Goal: Task Accomplishment & Management: Complete application form

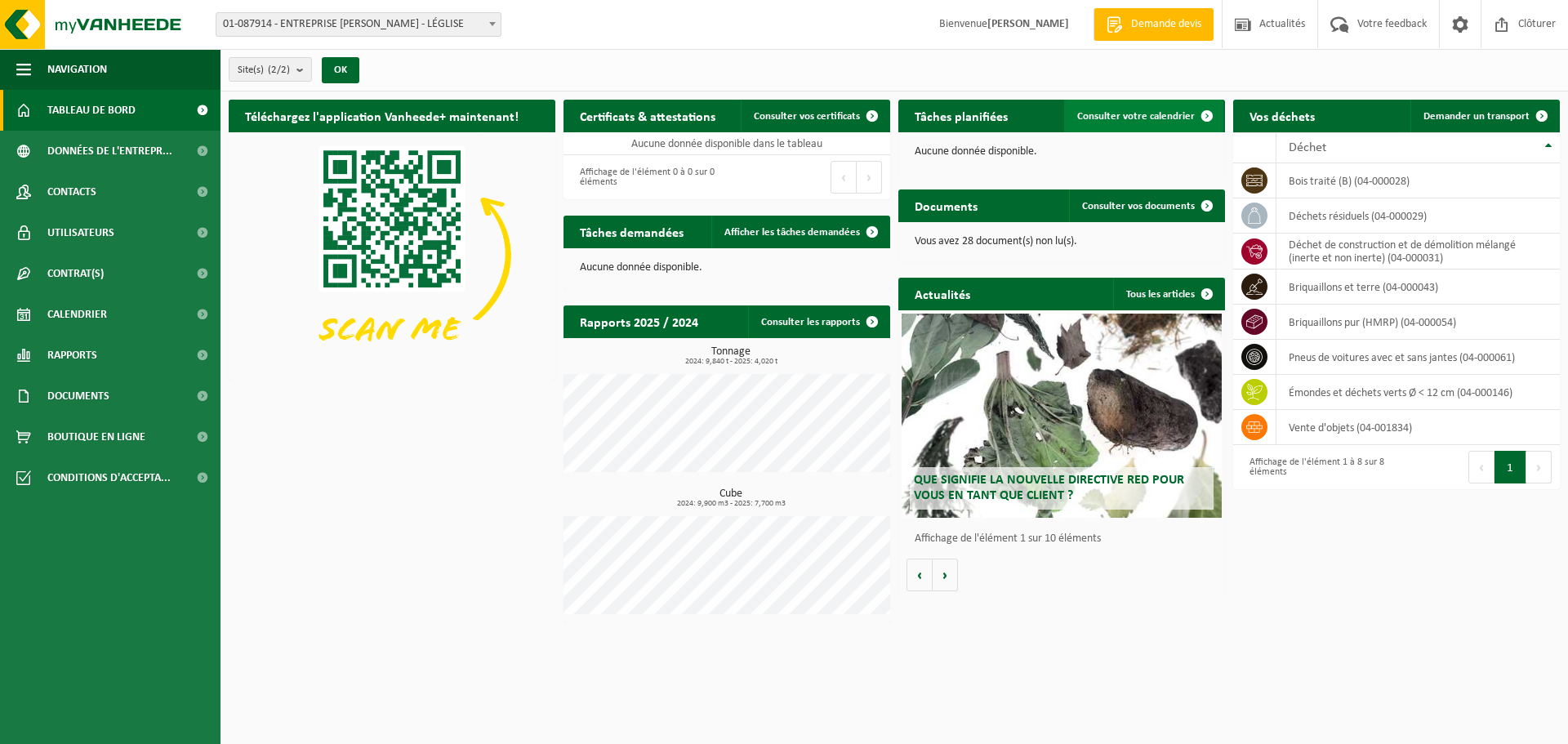
click at [1152, 116] on span "Consulter votre calendrier" at bounding box center [1136, 116] width 118 height 11
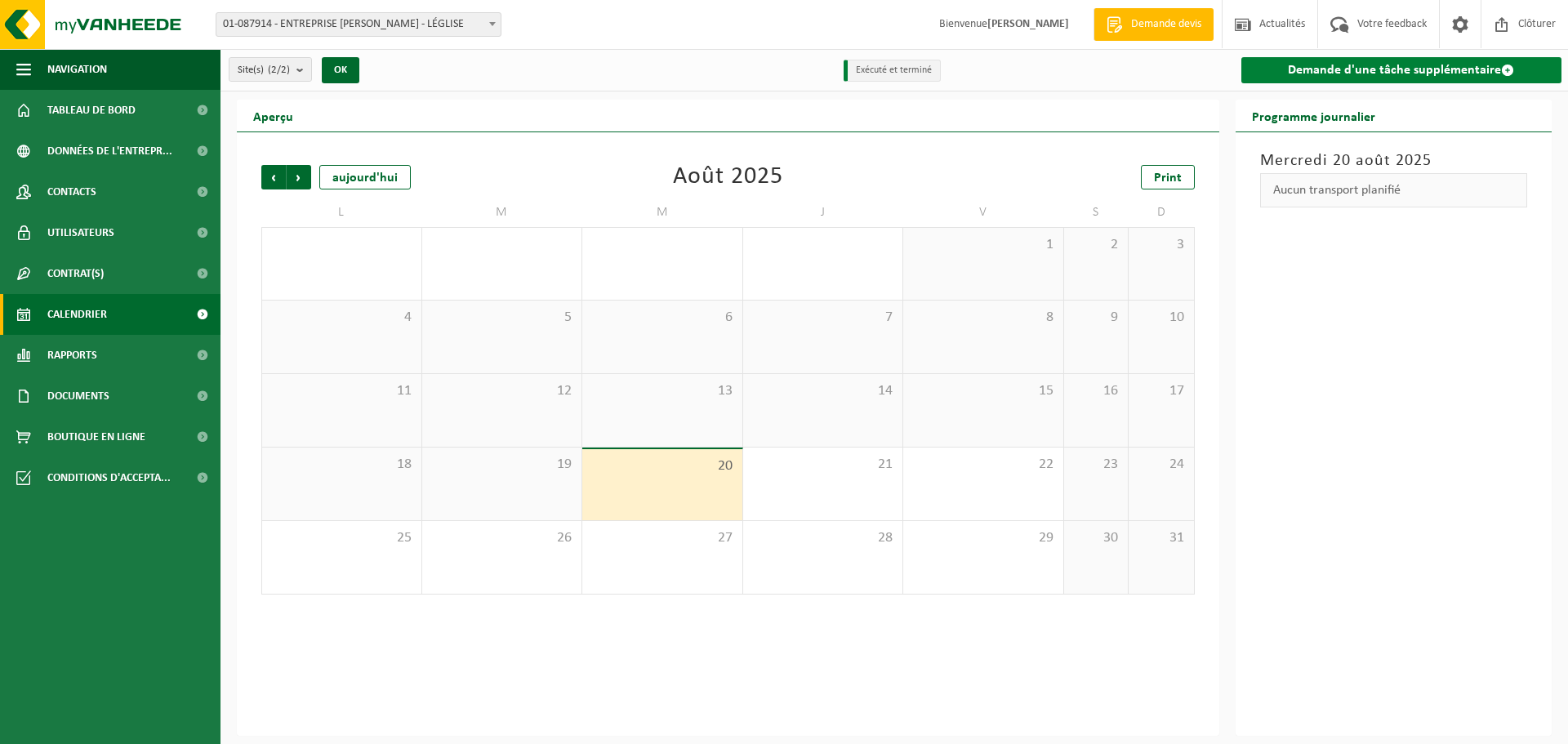
click at [1301, 70] on link "Demande d'une tâche supplémentaire" at bounding box center [1402, 70] width 321 height 26
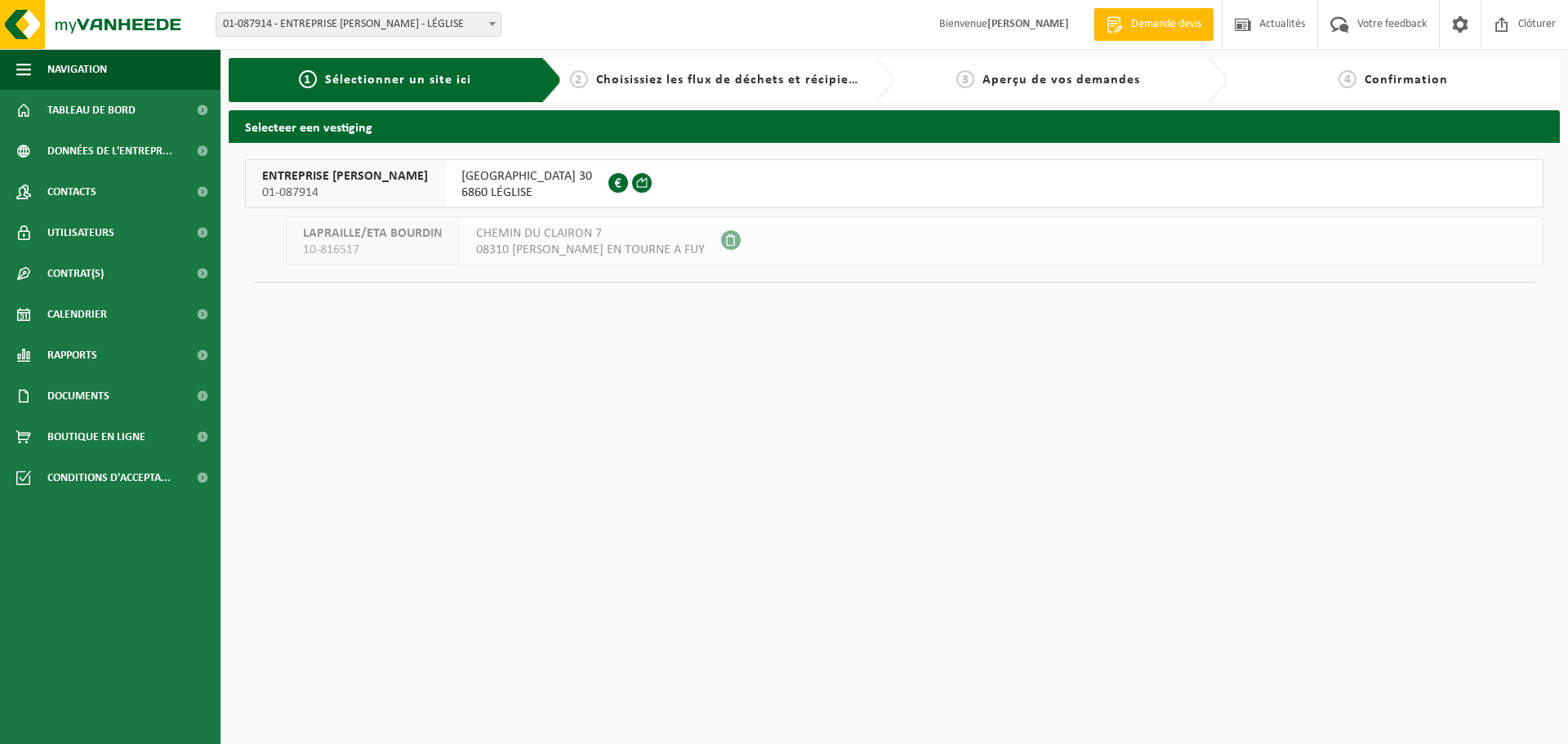
click at [498, 190] on span "6860 LÉGLISE" at bounding box center [527, 192] width 131 height 16
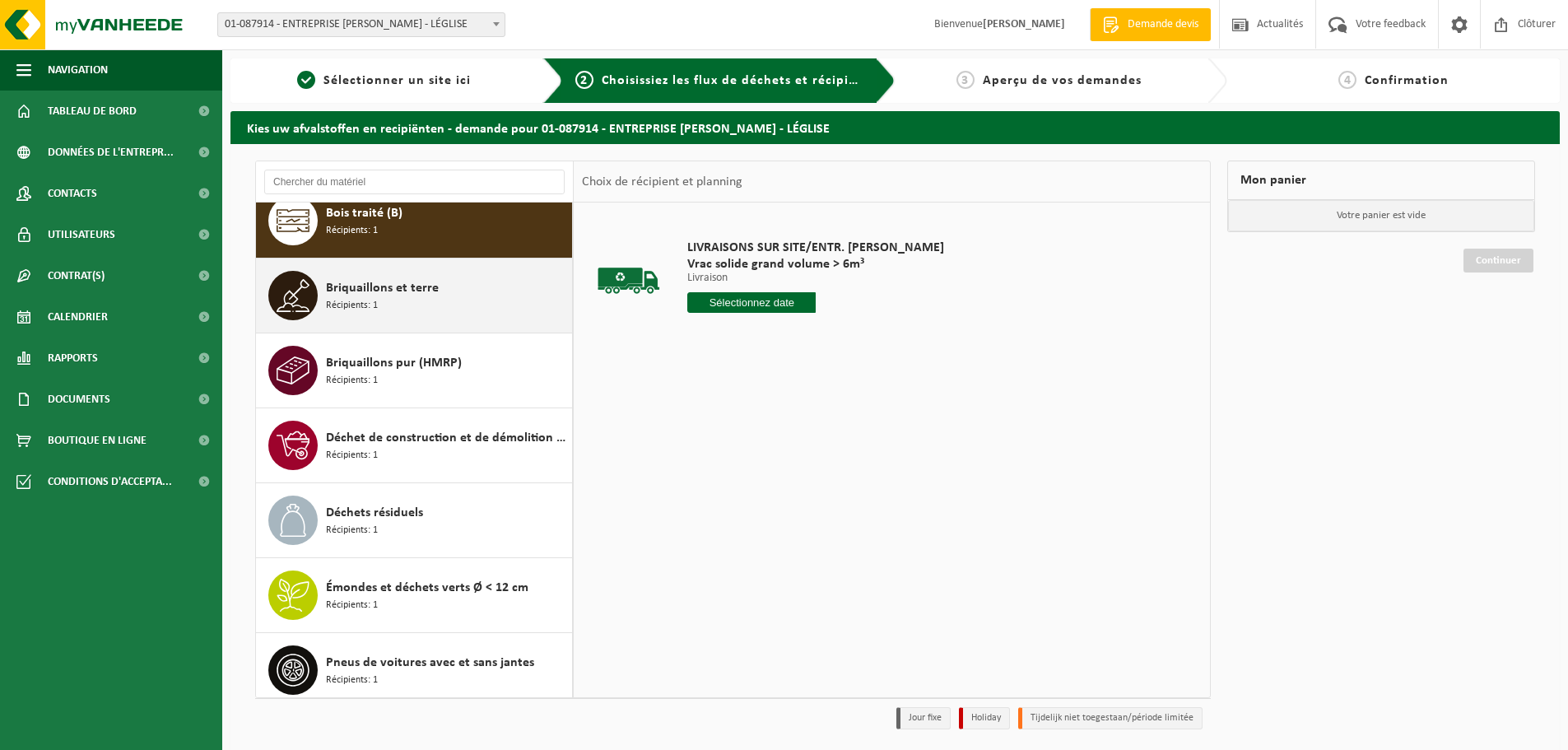
scroll to position [29, 0]
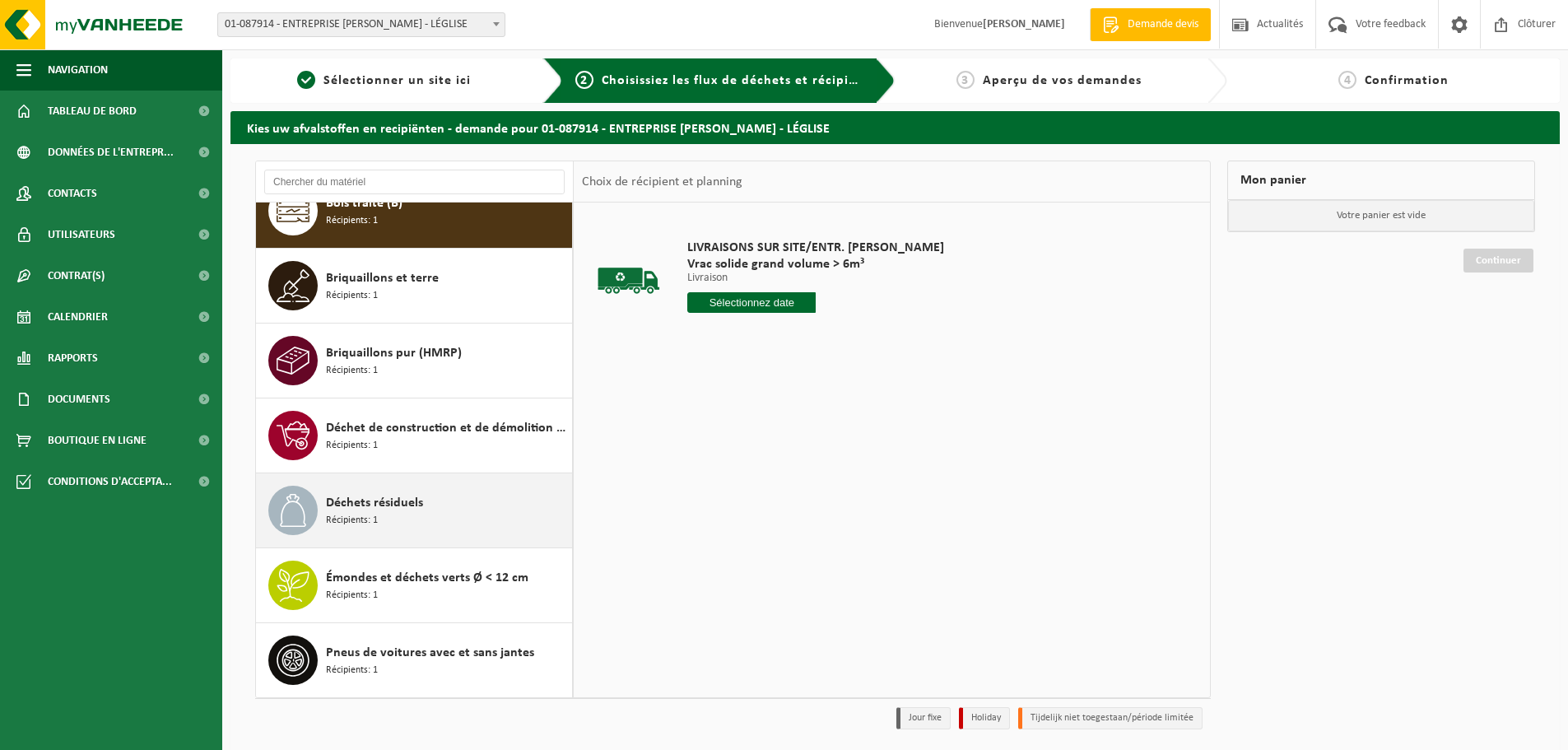
click at [412, 509] on span "Déchets résiduels" at bounding box center [374, 503] width 97 height 20
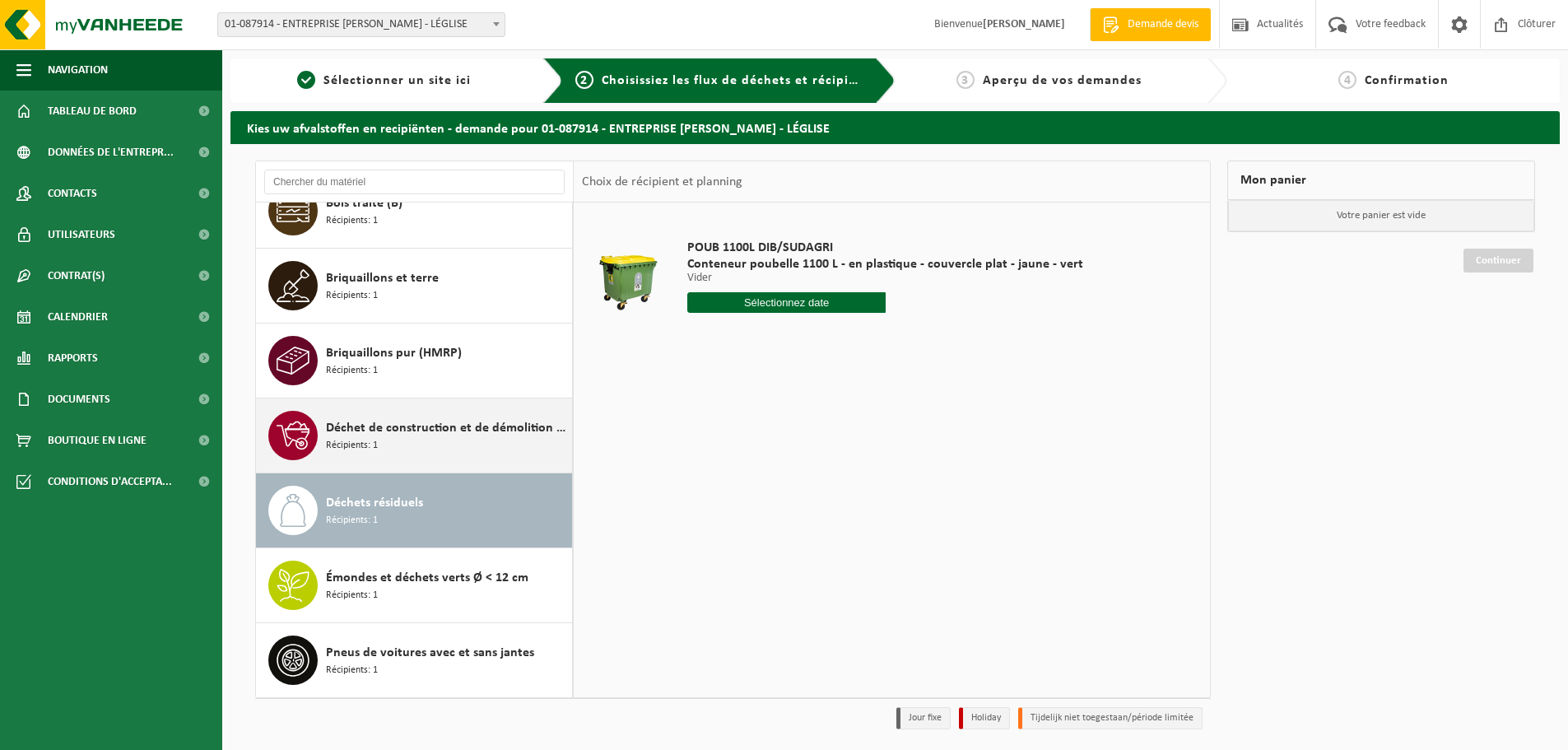
click at [404, 443] on div "Déchet de construction et de démolition mélangé (inerte et non inerte) Récipien…" at bounding box center [447, 436] width 242 height 49
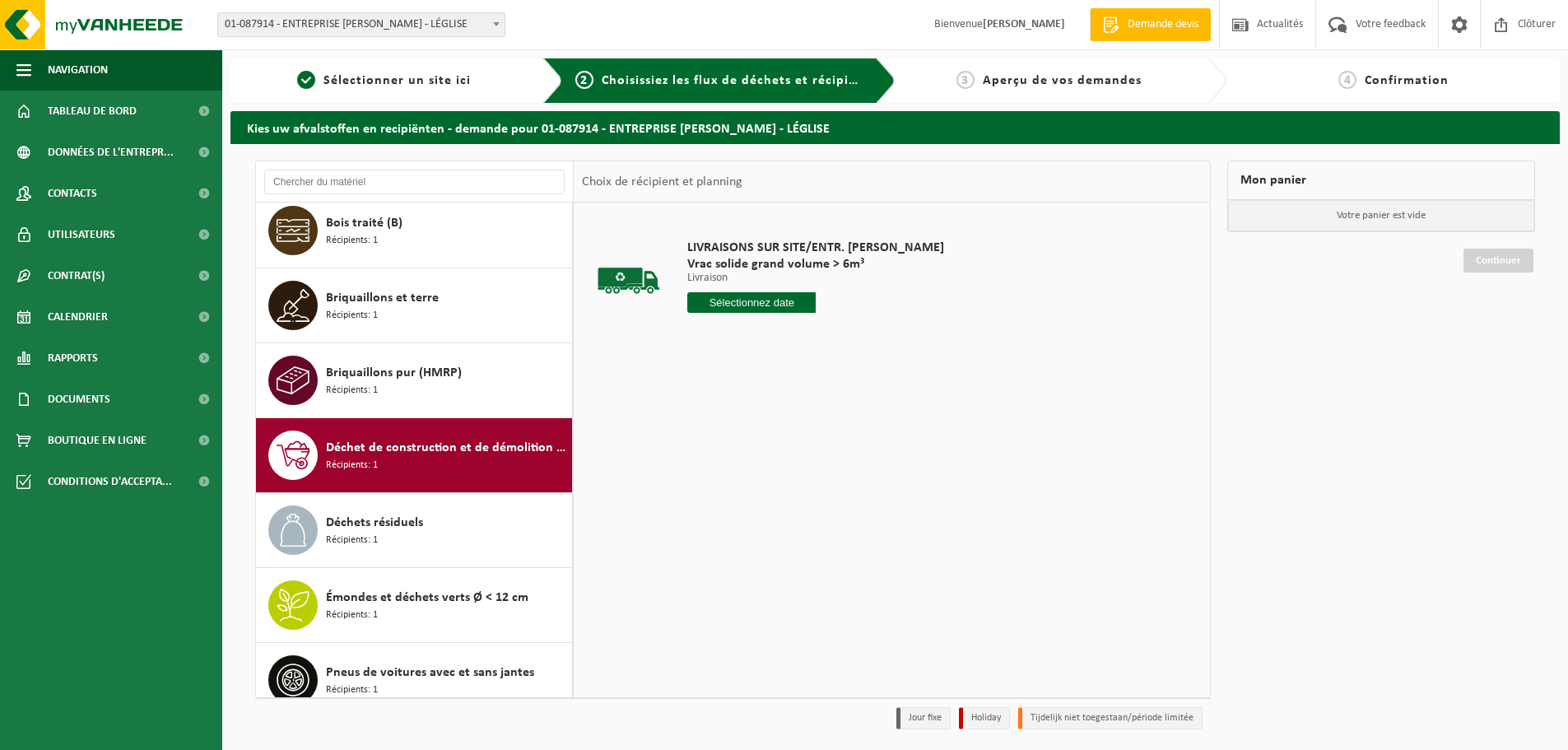
scroll to position [0, 0]
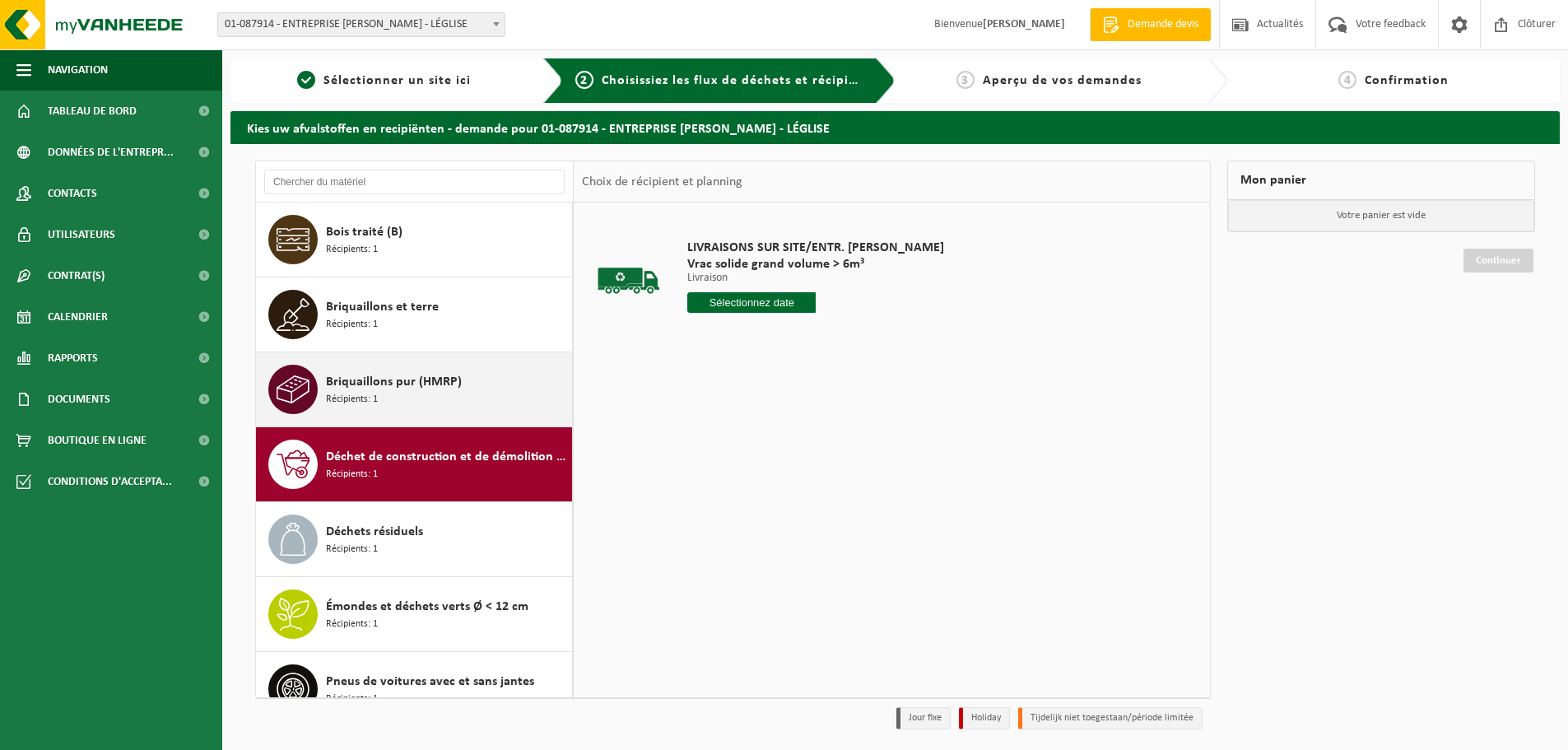
click at [397, 392] on div "Briquaillons pur (HMRP) Récipients: 1" at bounding box center [447, 389] width 242 height 49
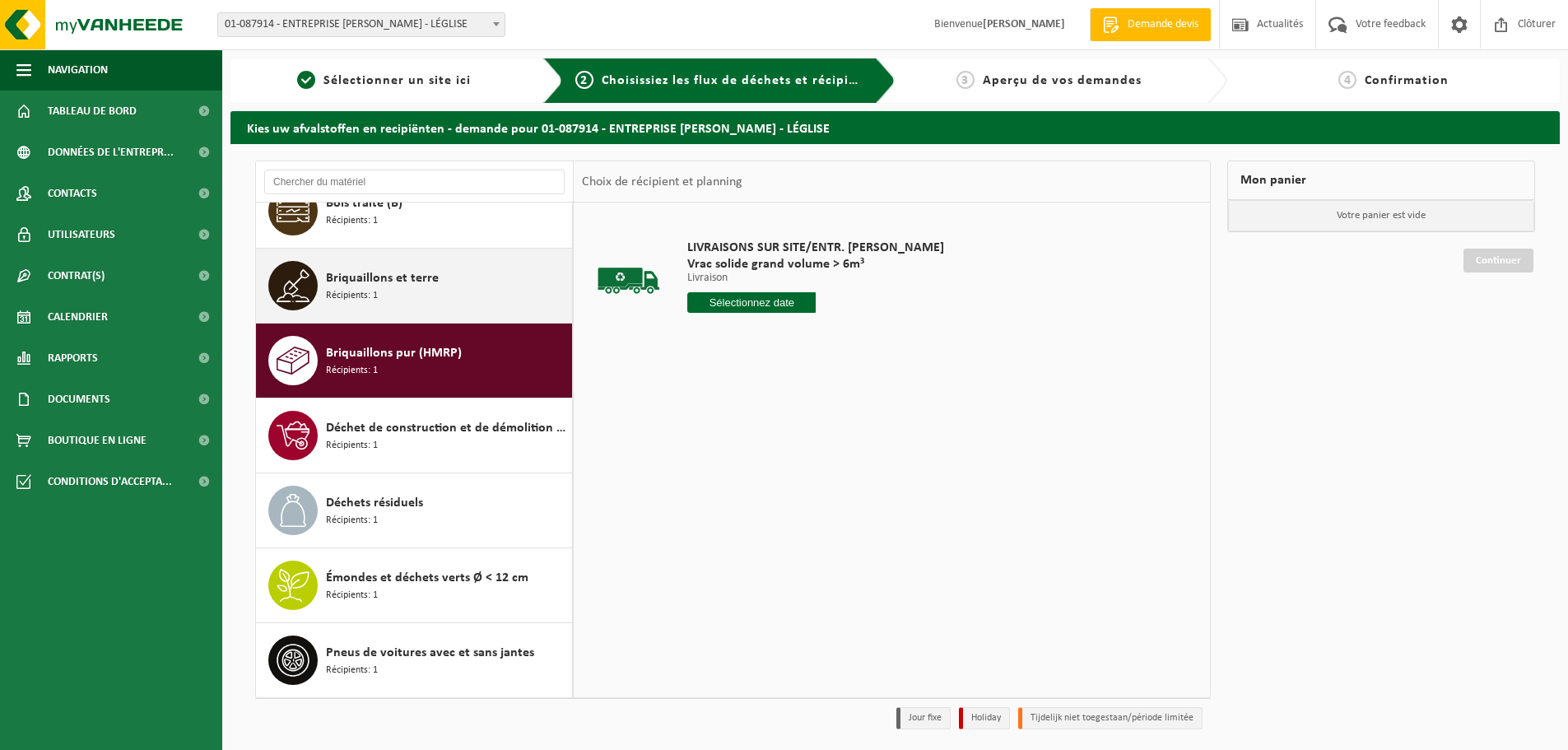
click at [377, 288] on span "Récipients: 1" at bounding box center [351, 296] width 52 height 15
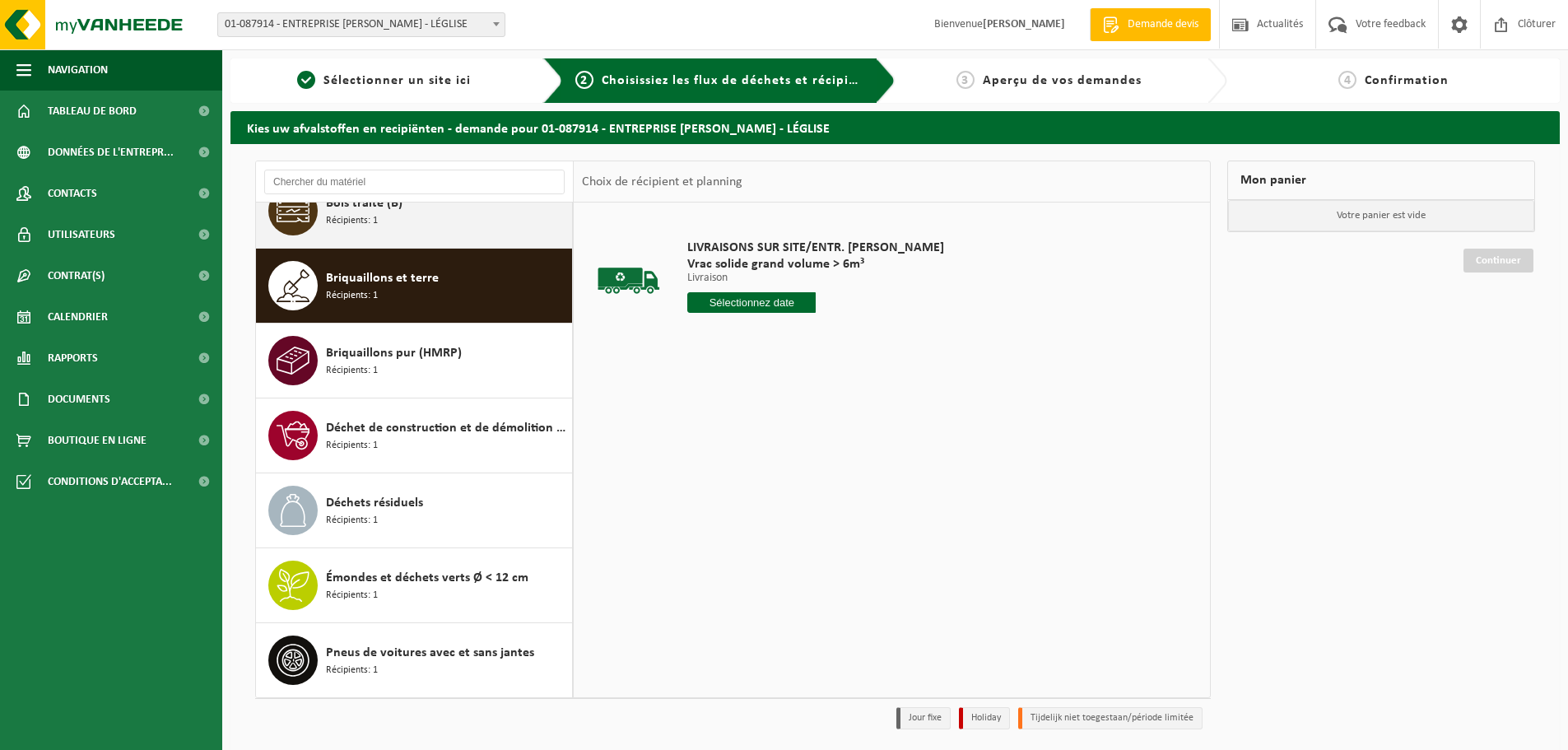
click at [401, 228] on div "Bois traité (B) Récipients: 1" at bounding box center [447, 211] width 242 height 49
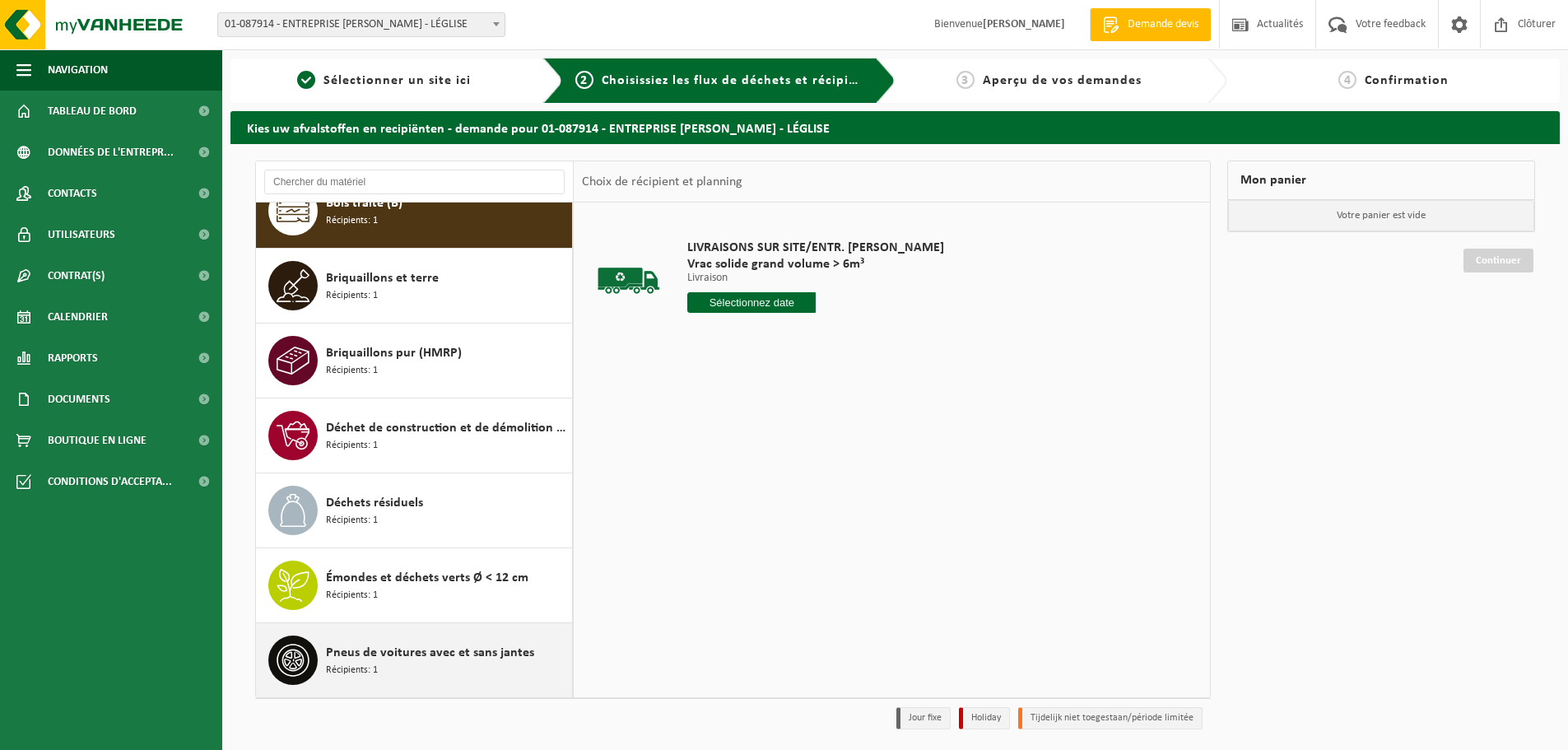
click at [448, 656] on span "Pneus de voitures avec et sans jantes" at bounding box center [429, 652] width 208 height 20
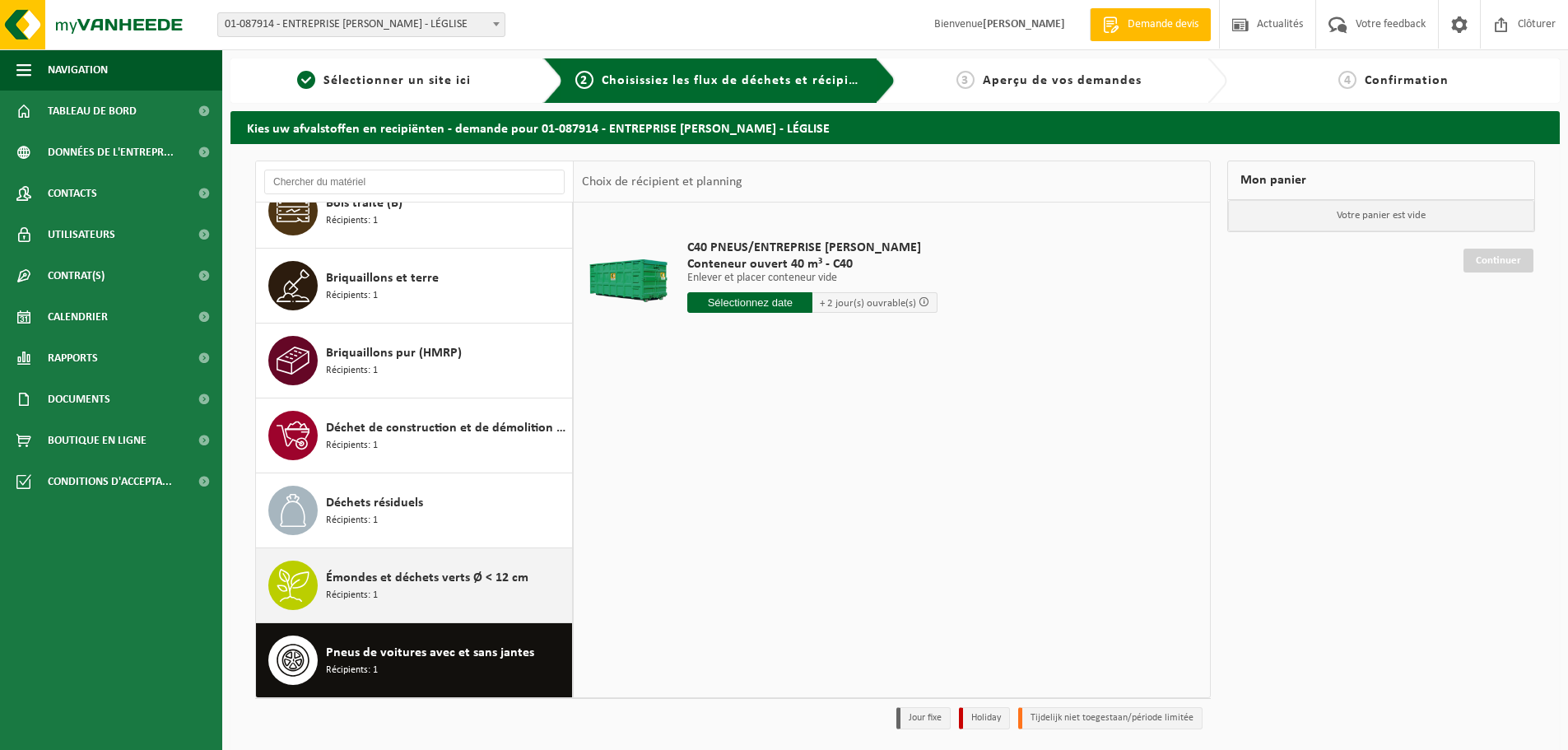
click at [429, 579] on span "Émondes et déchets verts Ø < 12 cm" at bounding box center [427, 577] width 203 height 20
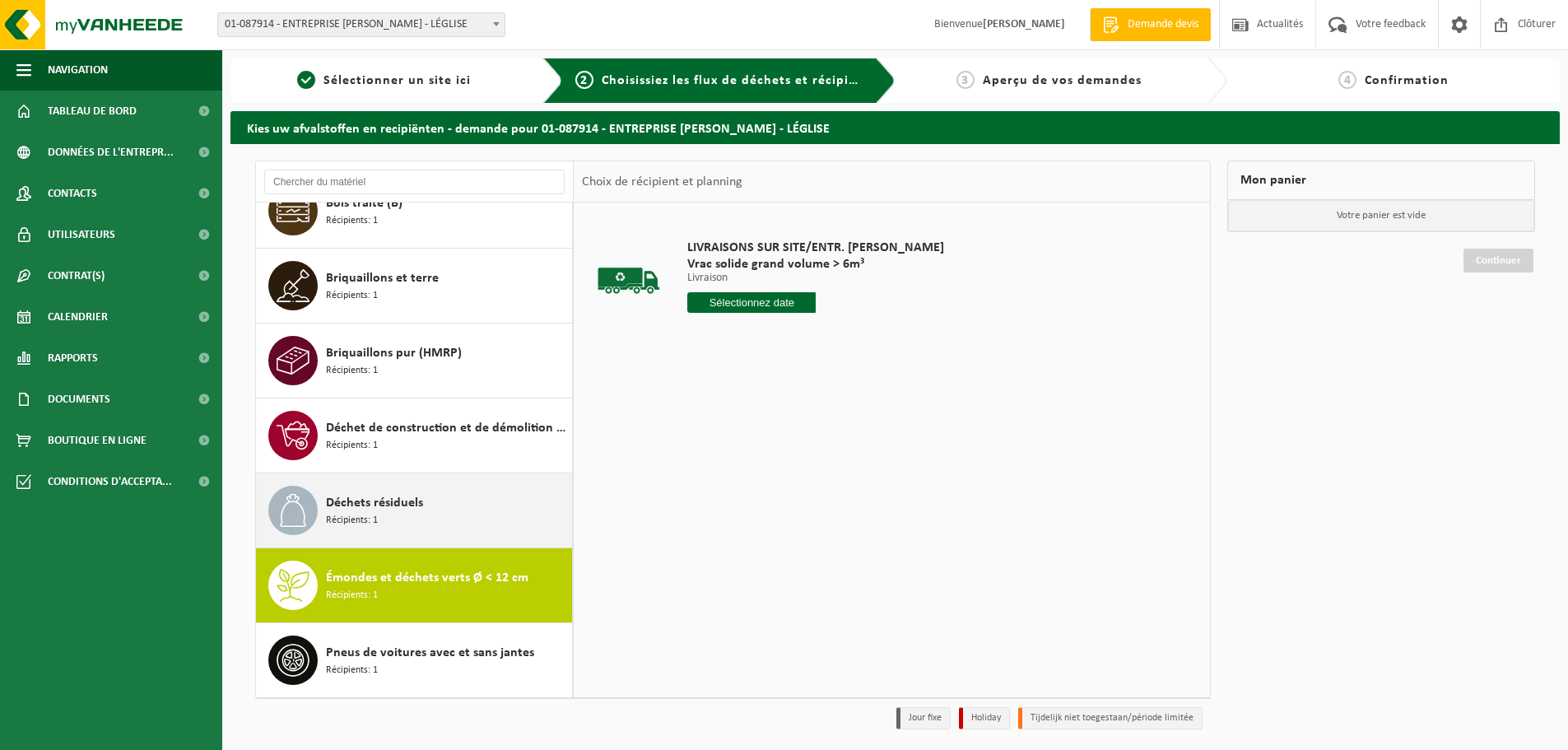
click at [418, 500] on span "Déchets résiduels" at bounding box center [374, 503] width 97 height 20
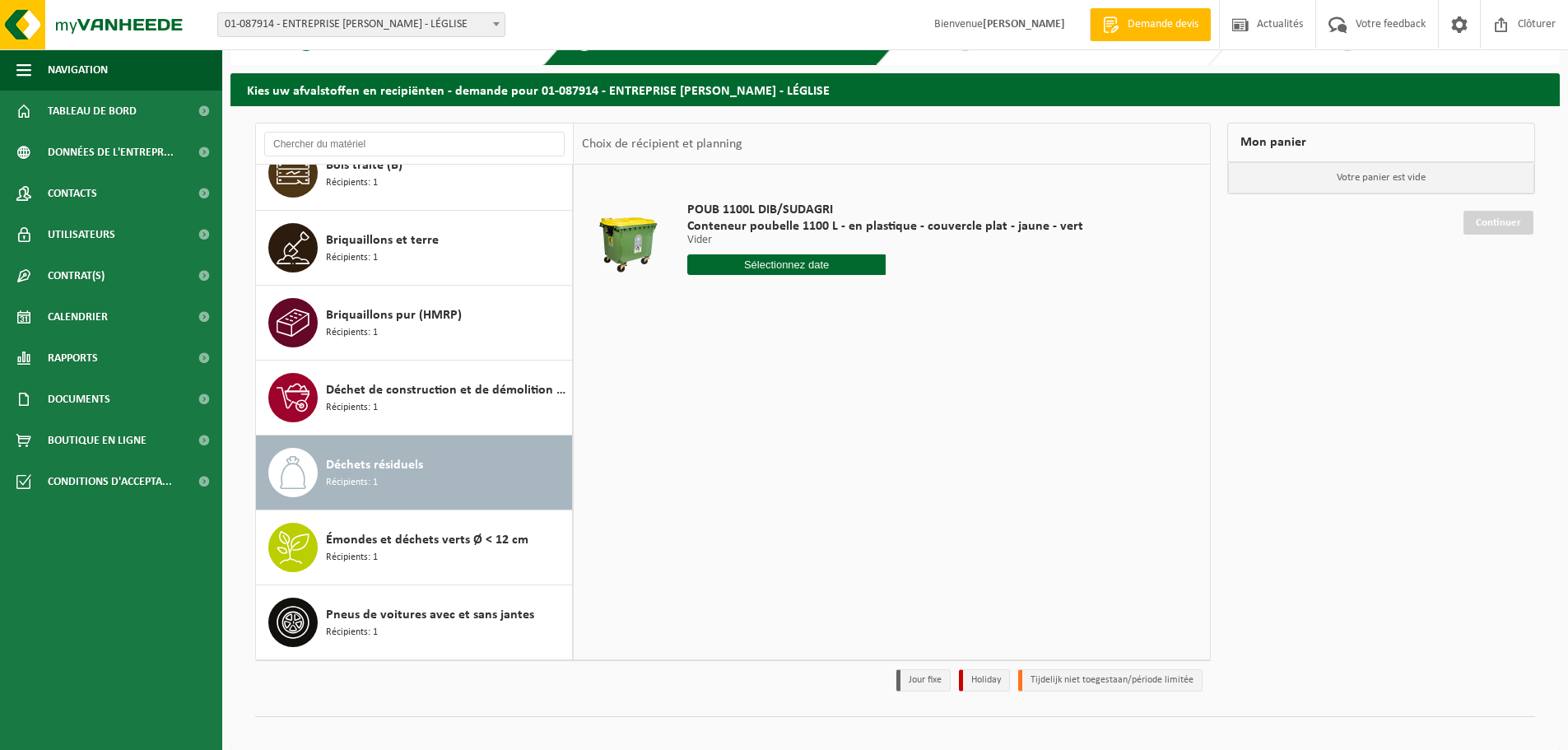
scroll to position [55, 0]
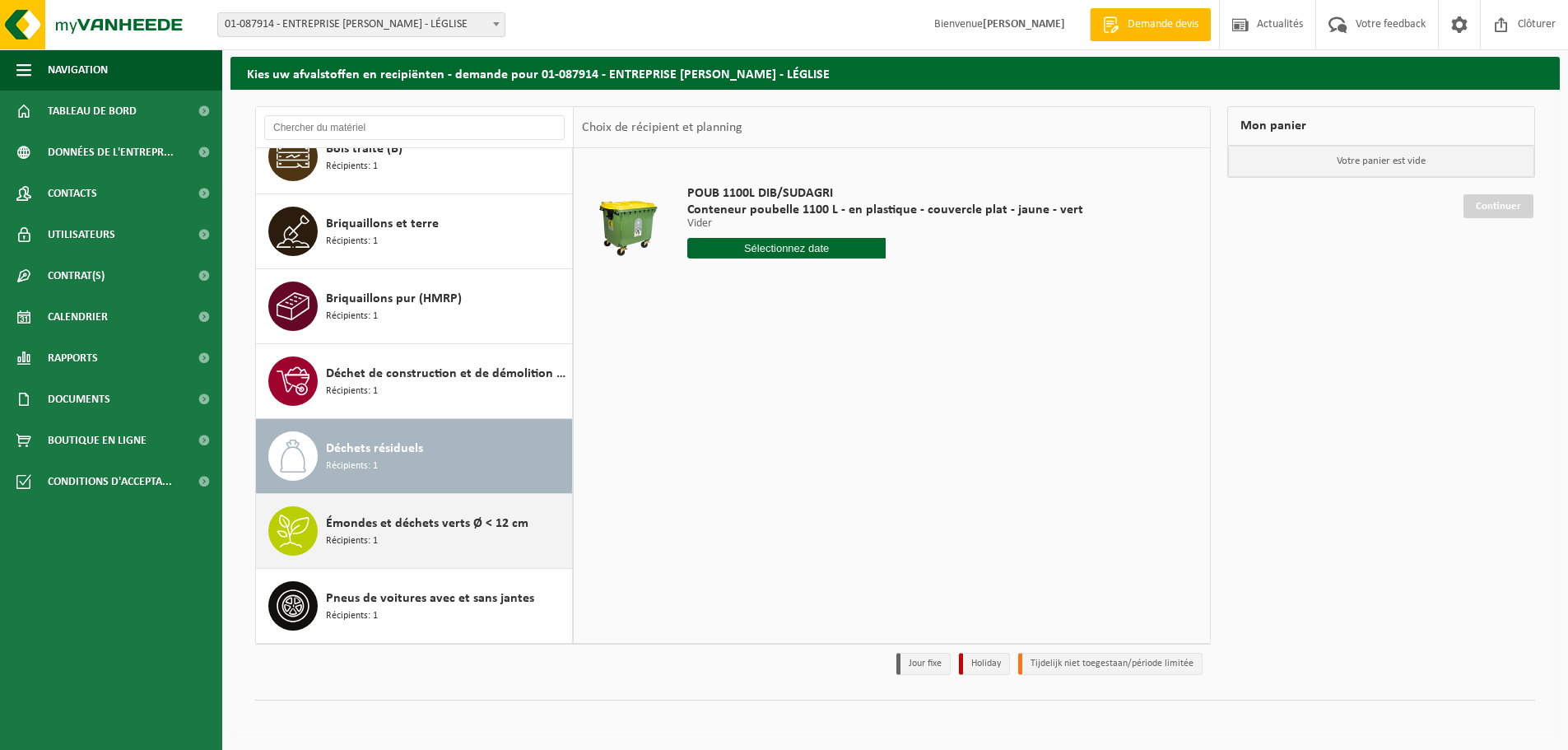
click at [460, 530] on span "Émondes et déchets verts Ø < 12 cm" at bounding box center [427, 523] width 203 height 20
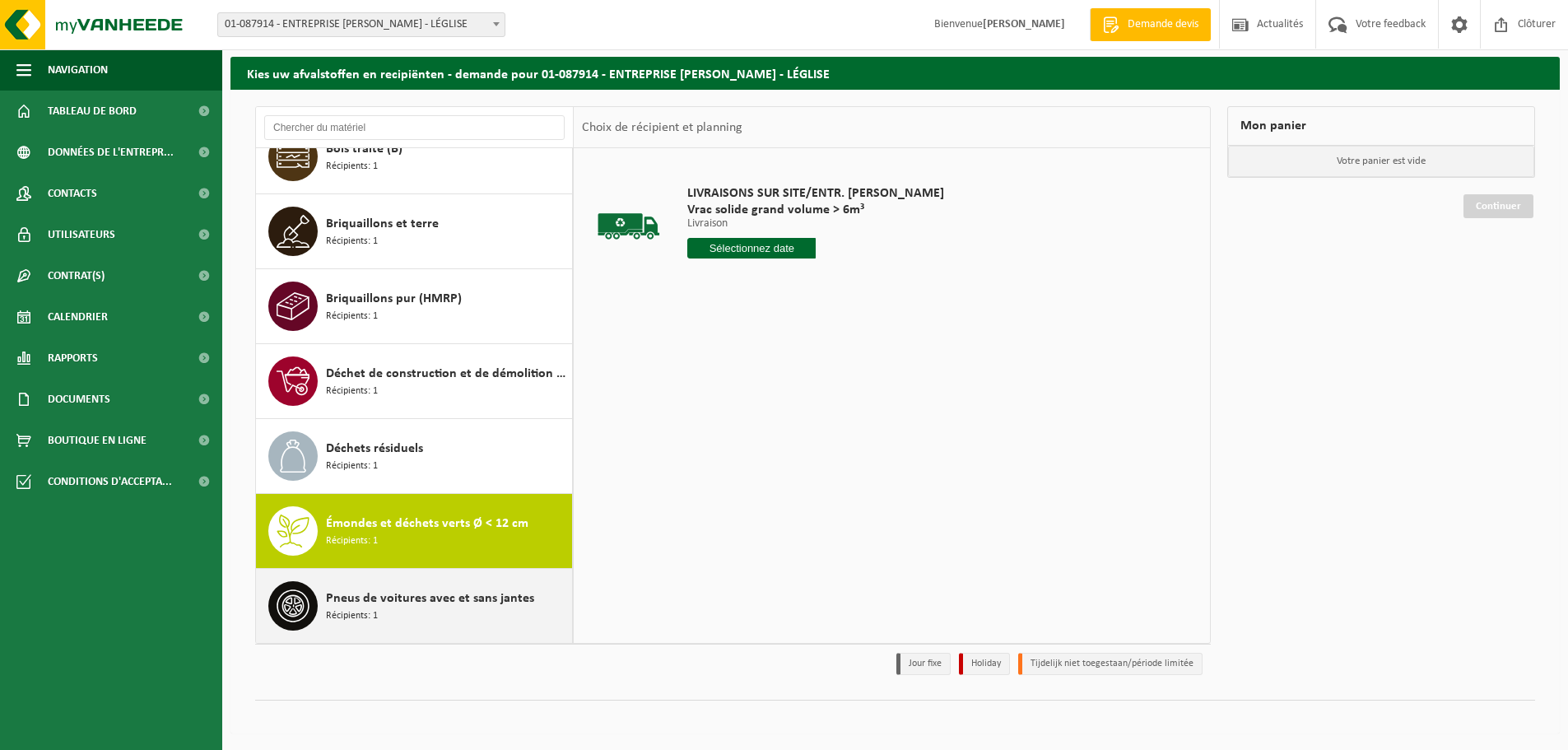
click at [446, 606] on span "Pneus de voitures avec et sans jantes" at bounding box center [429, 598] width 208 height 20
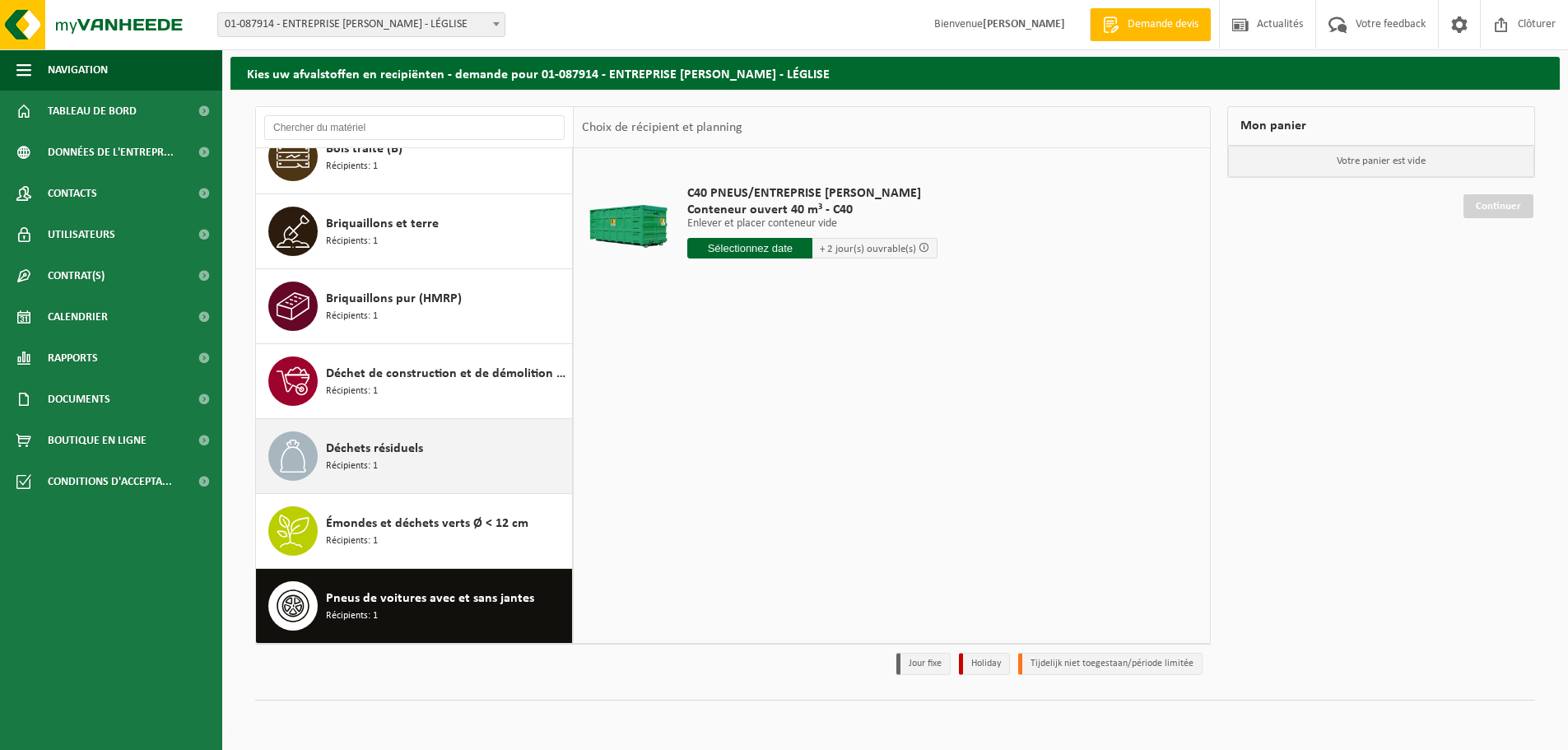
click at [421, 436] on div "Déchets résiduels Récipients: 1" at bounding box center [447, 456] width 242 height 49
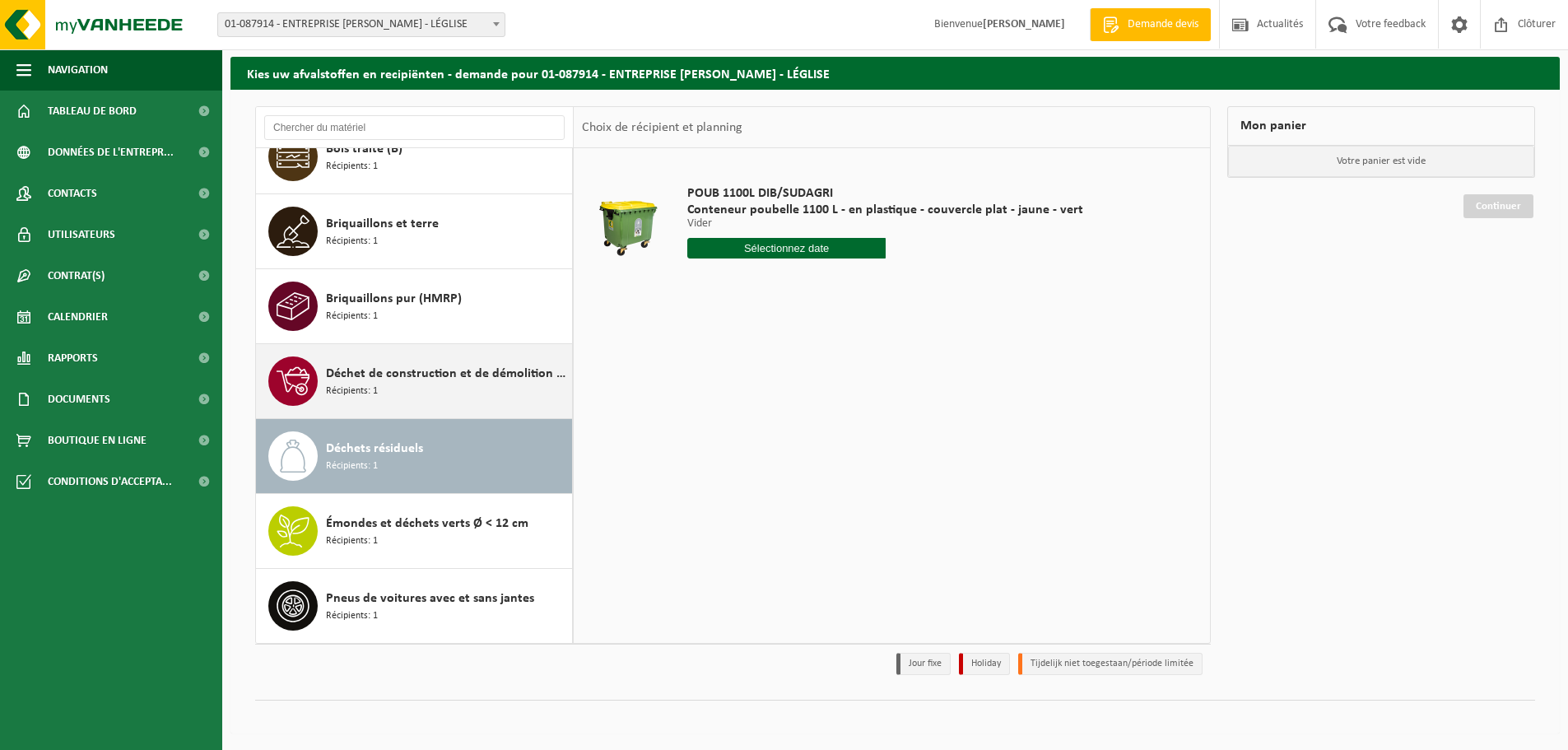
click at [408, 389] on div "Déchet de construction et de démolition mélangé (inerte et non inerte) Récipien…" at bounding box center [447, 381] width 242 height 49
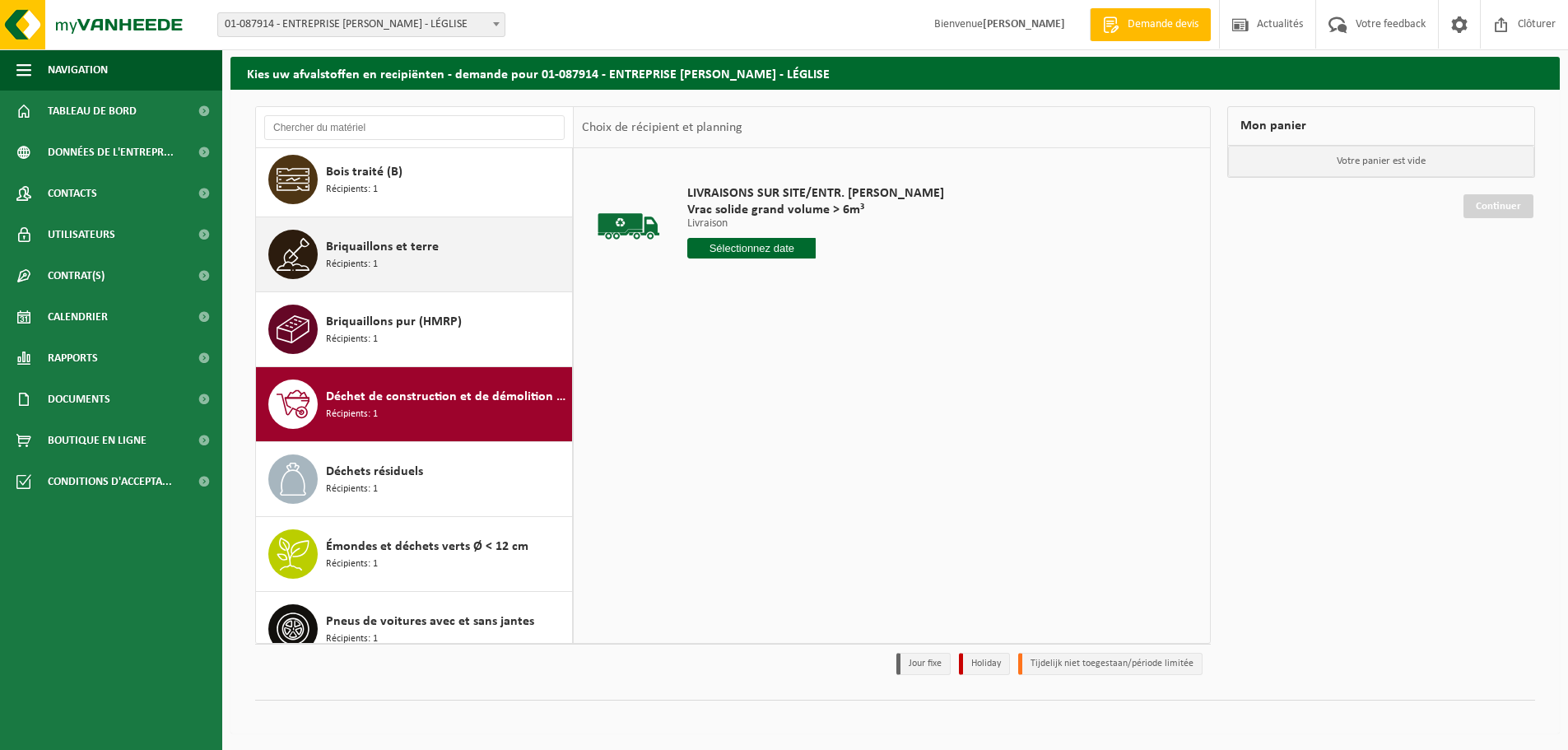
scroll to position [0, 0]
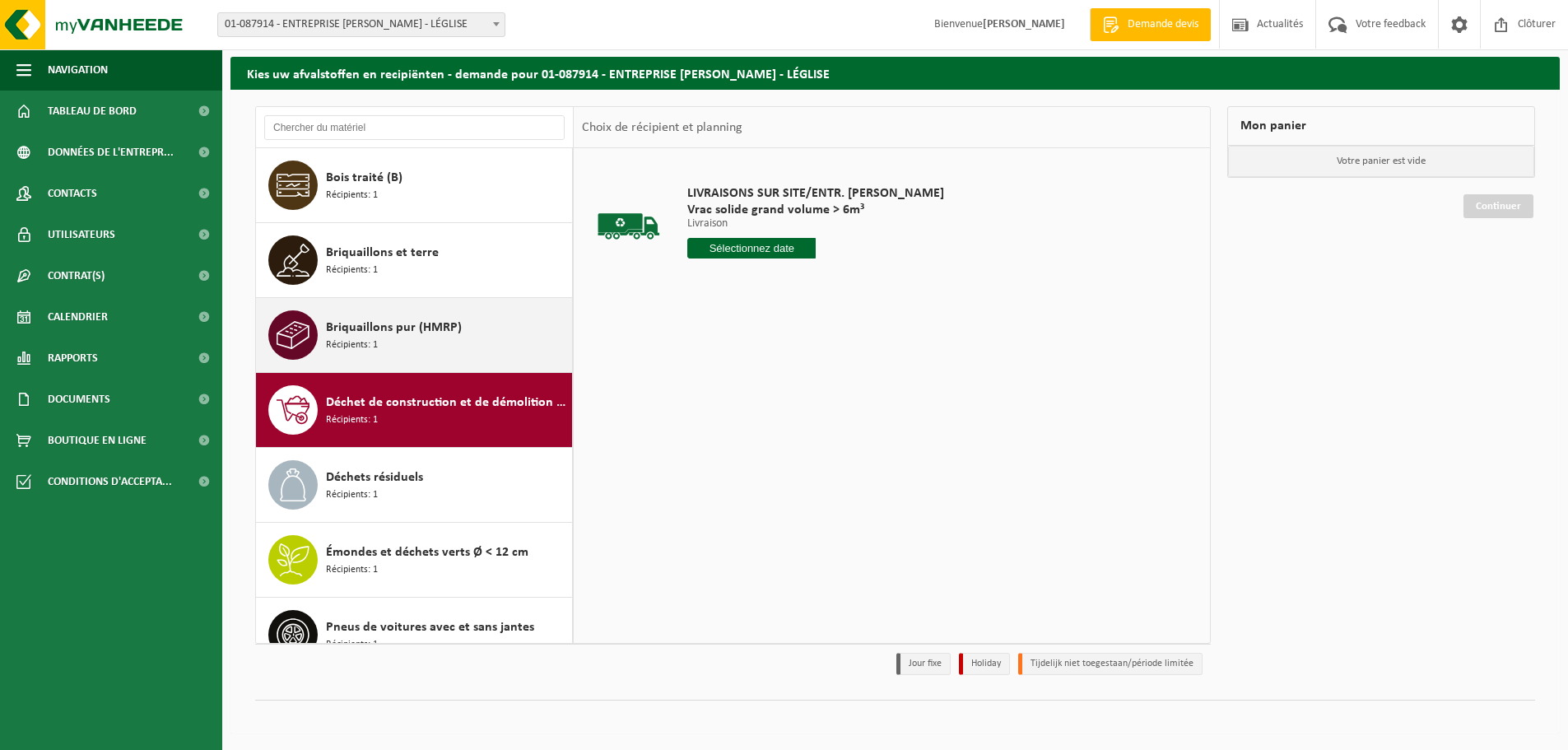
click at [396, 323] on span "Briquaillons pur (HMRP)" at bounding box center [393, 327] width 135 height 20
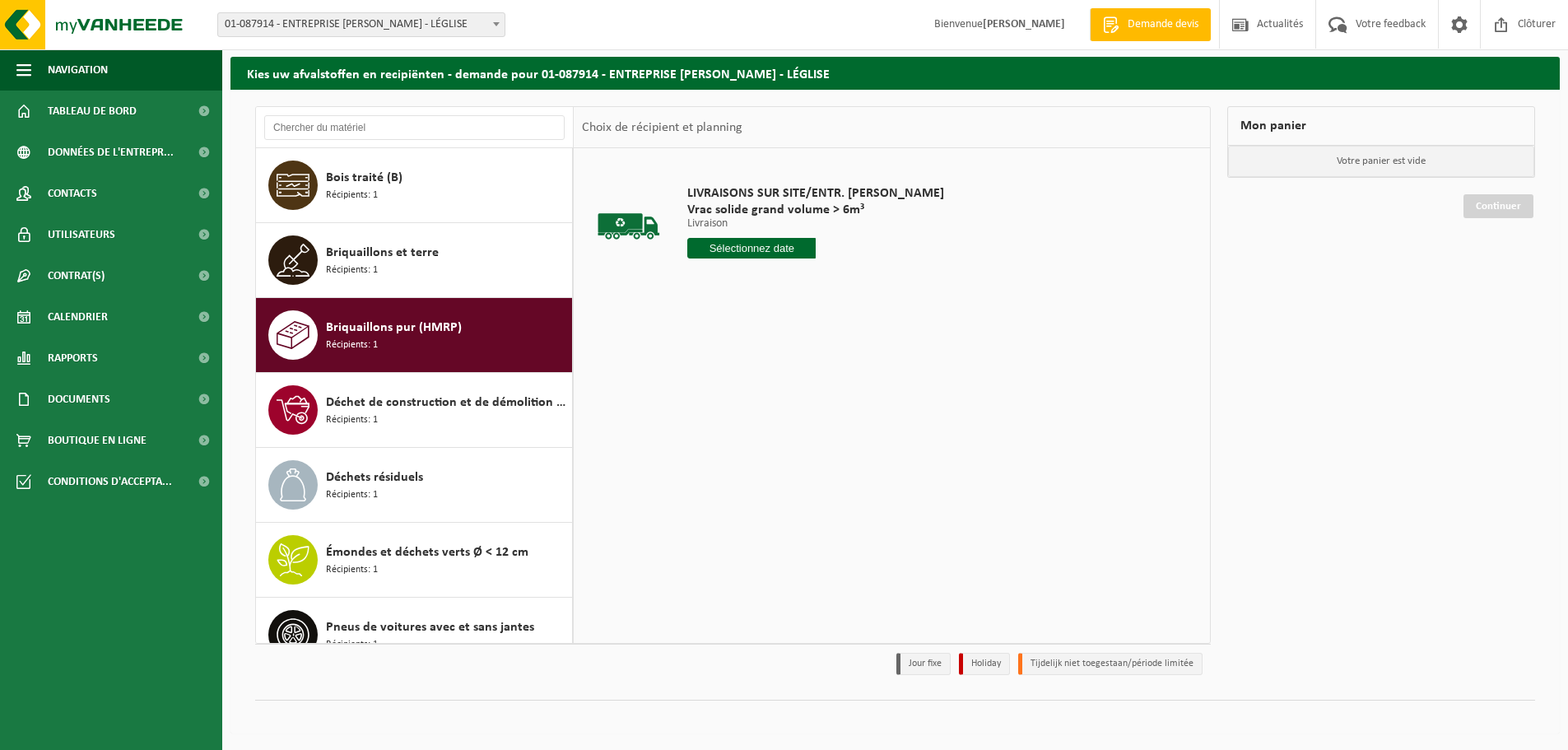
scroll to position [29, 0]
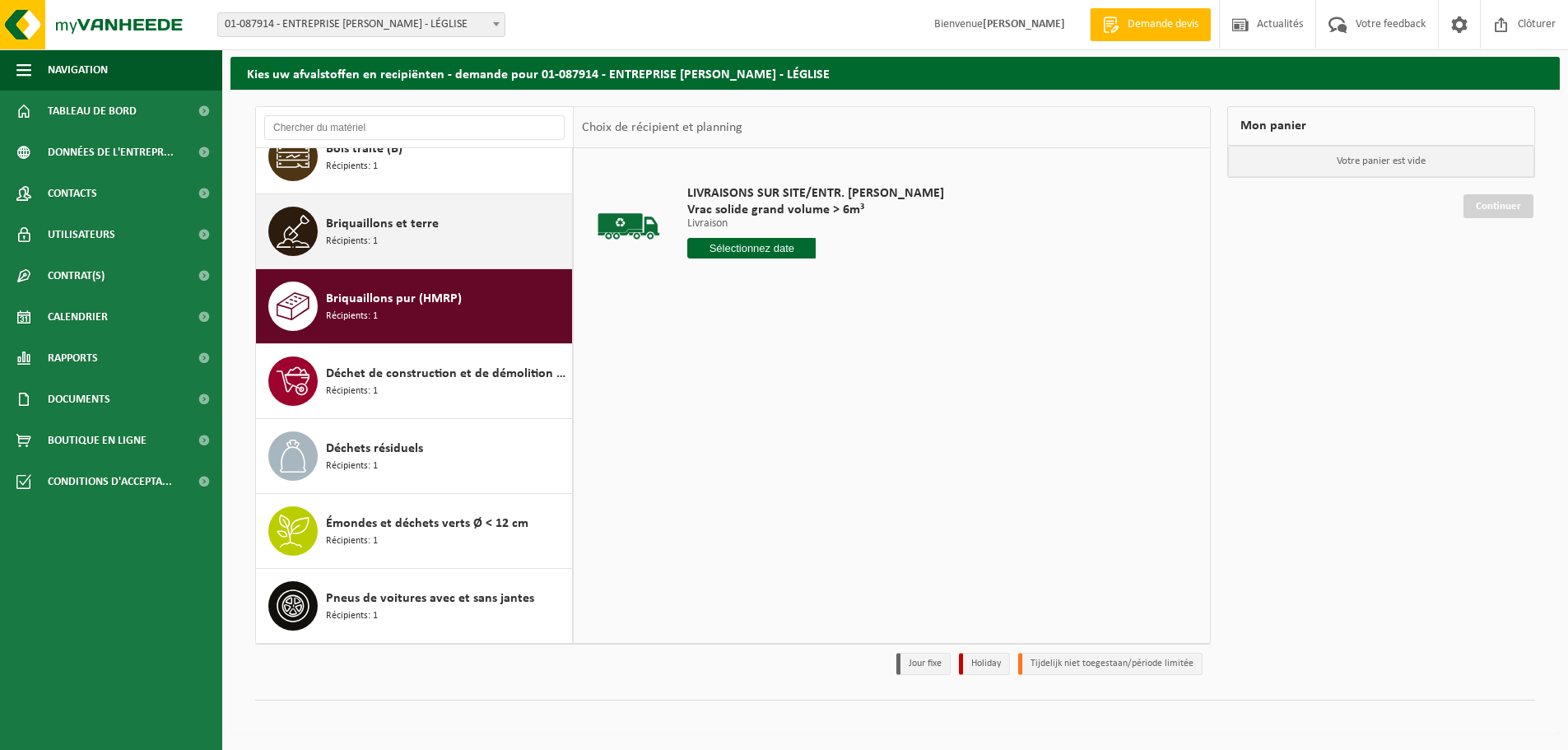
click at [395, 252] on div "Briquaillons et terre Récipients: 1" at bounding box center [447, 231] width 242 height 49
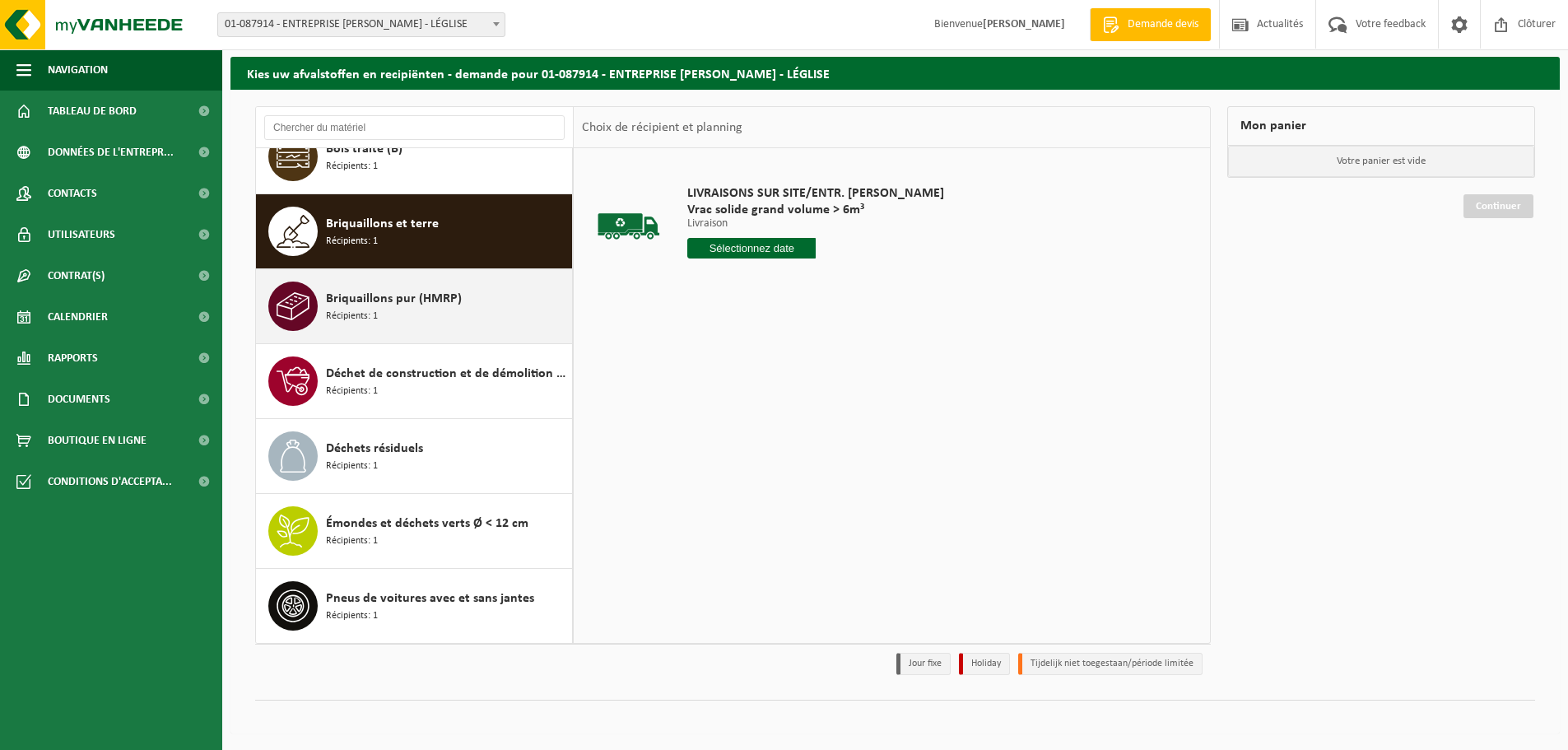
click at [399, 289] on span "Briquaillons pur (HMRP)" at bounding box center [393, 298] width 135 height 20
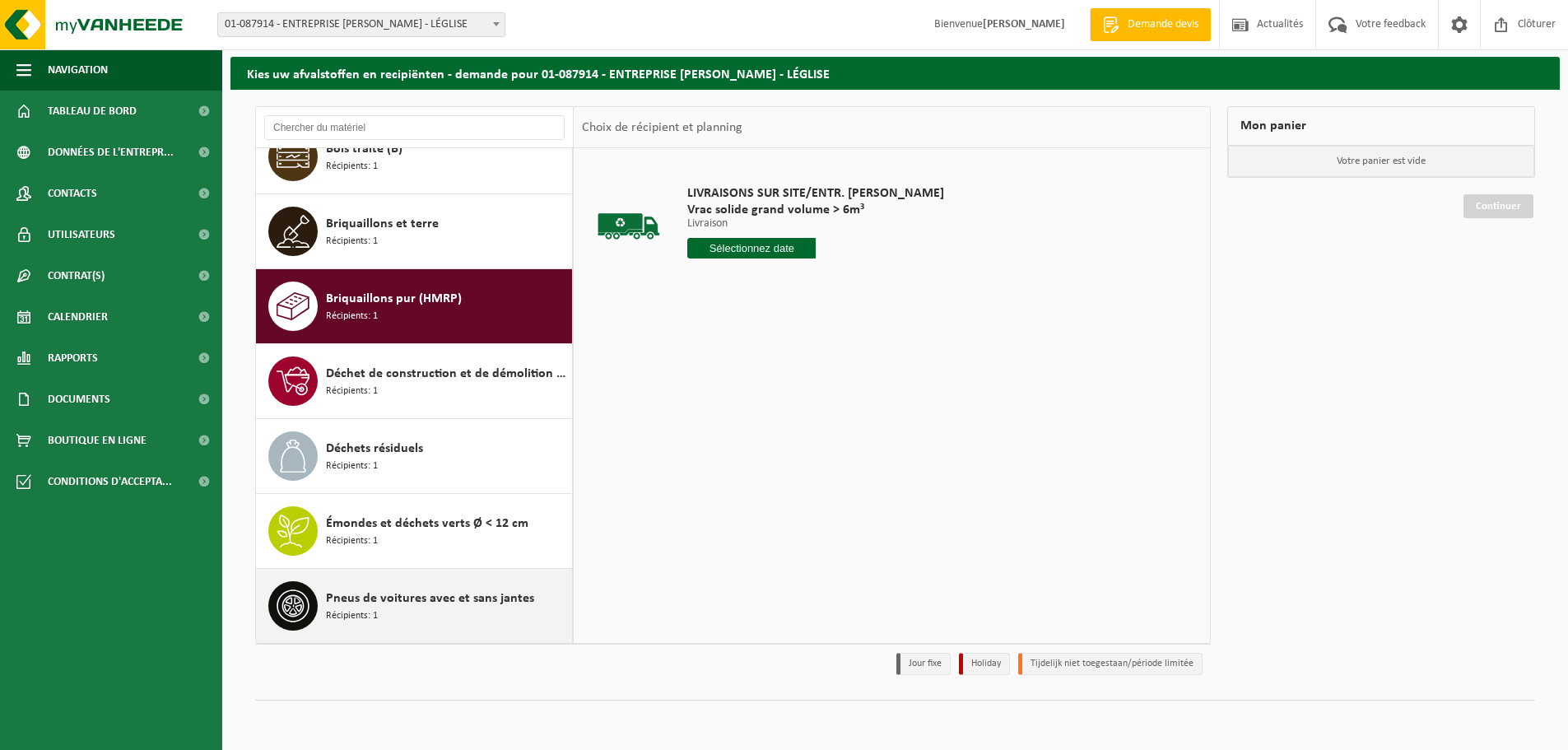
click at [458, 607] on span "Pneus de voitures avec et sans jantes" at bounding box center [429, 598] width 208 height 20
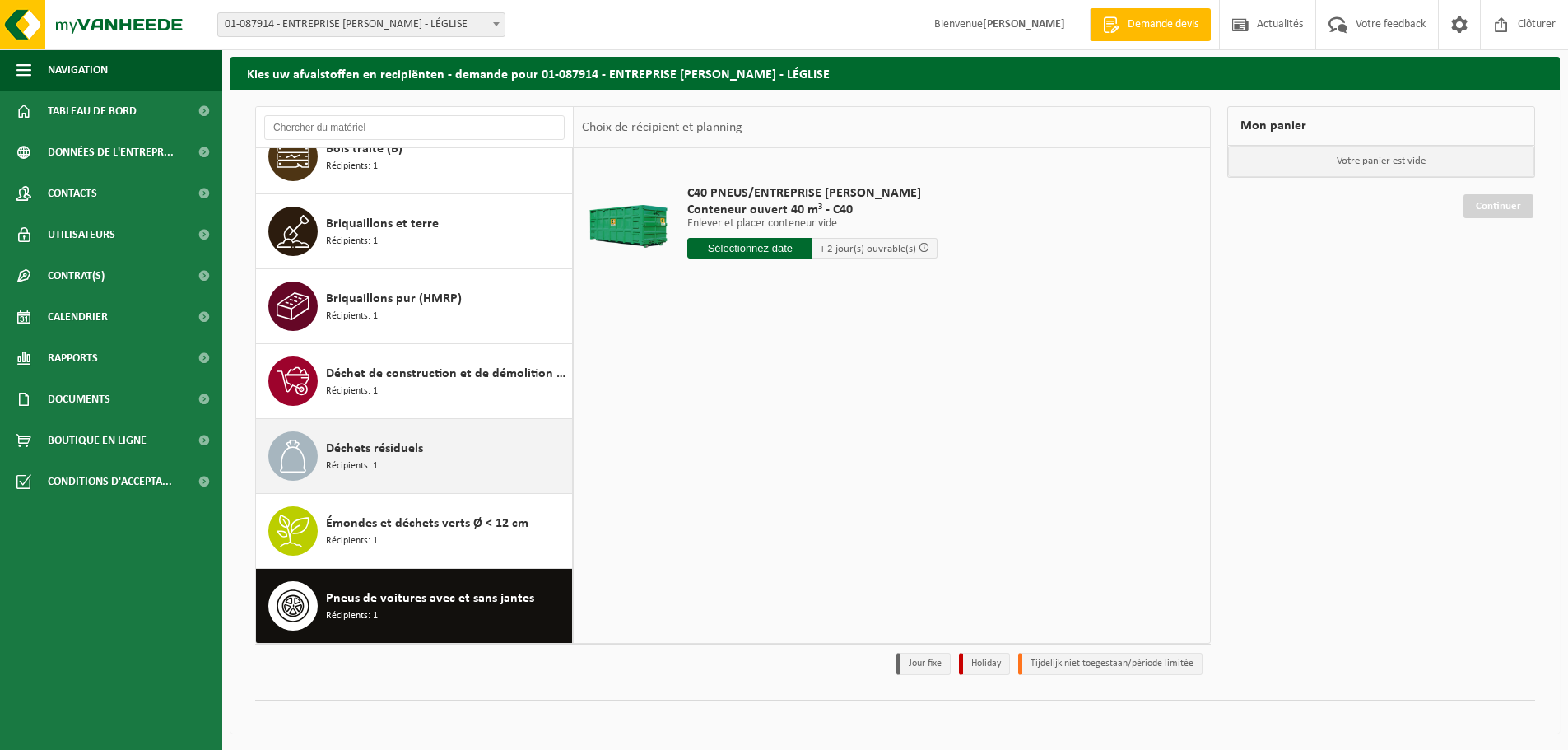
click at [429, 470] on div "Déchets résiduels Récipients: 1" at bounding box center [447, 456] width 242 height 49
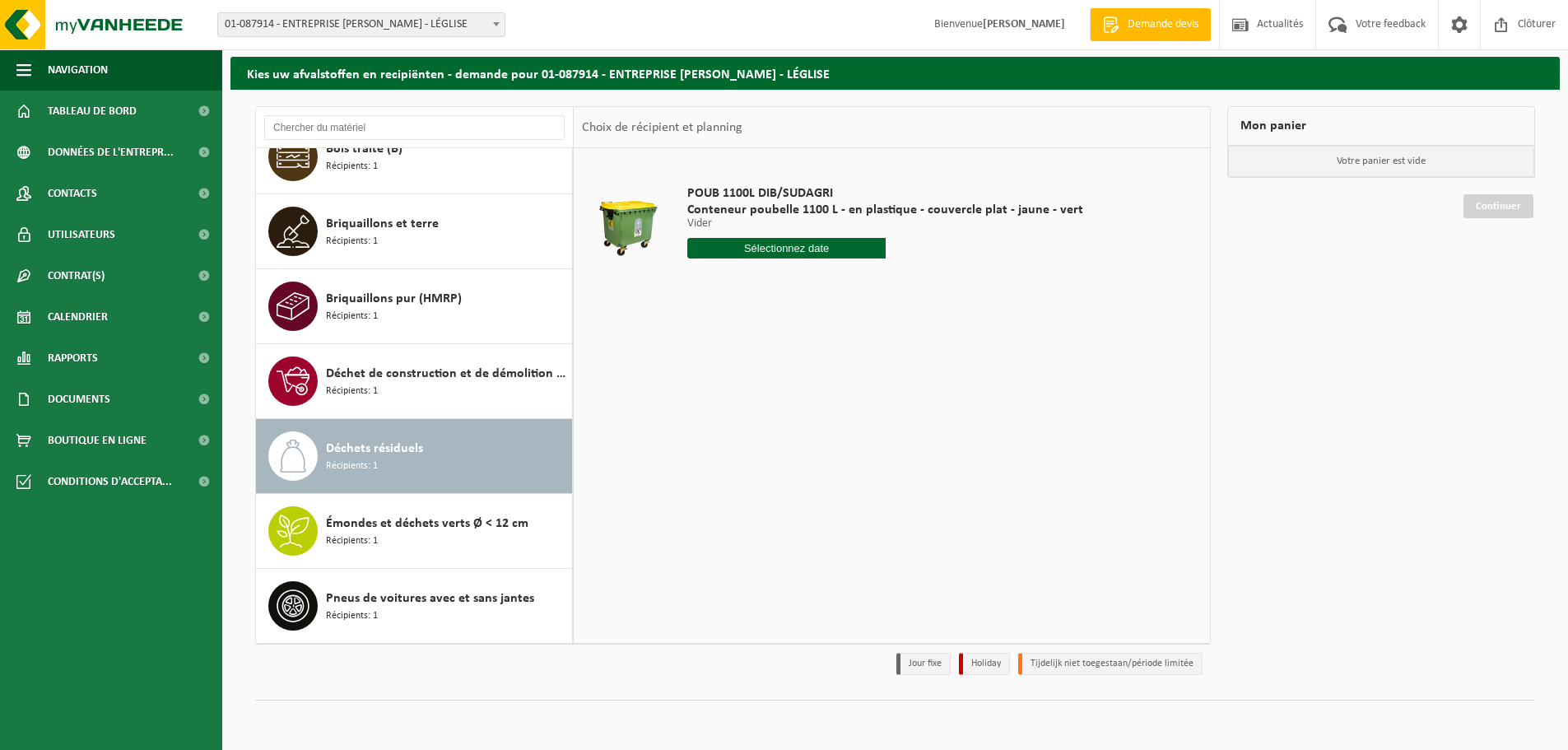
scroll to position [0, 0]
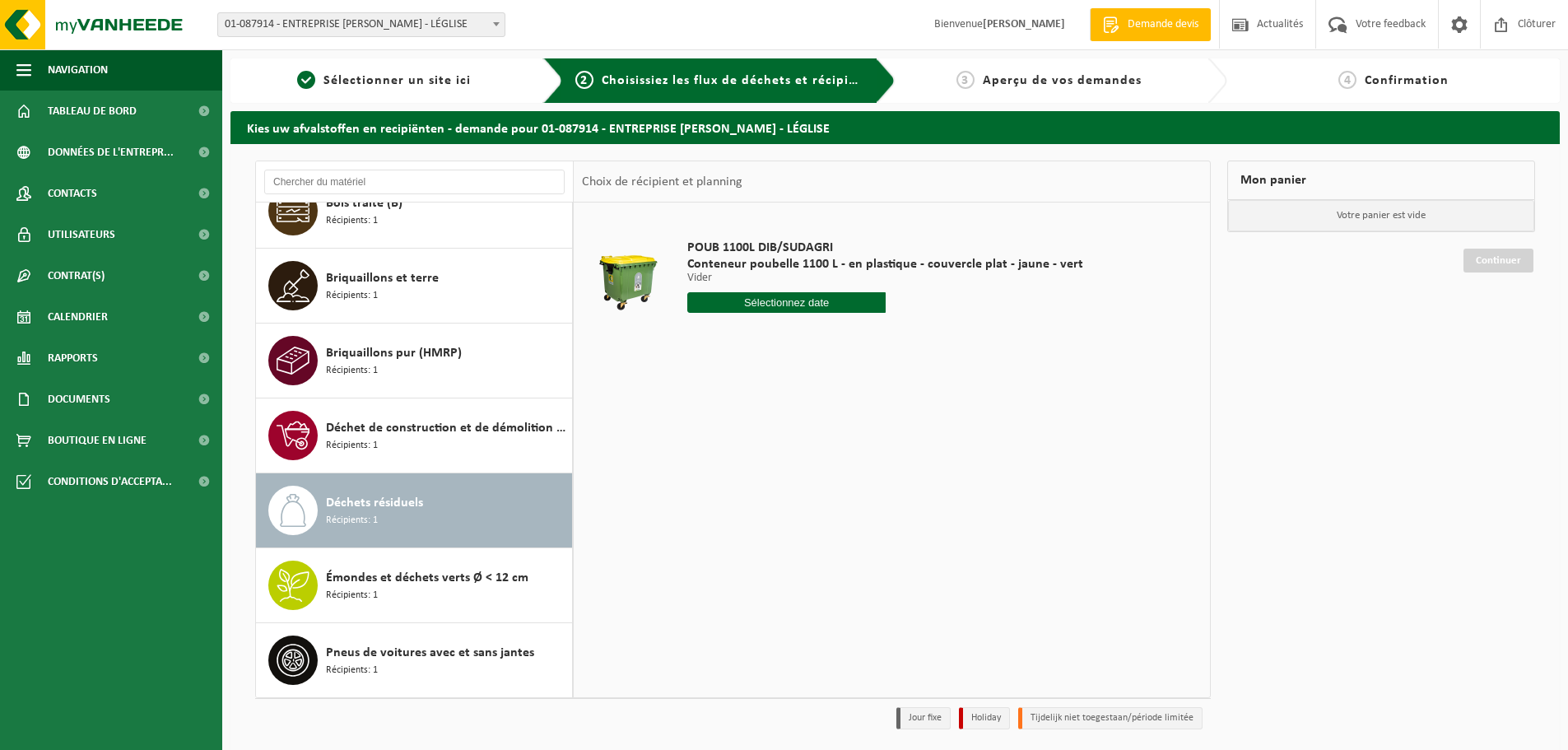
click at [393, 26] on span "01-087914 - ENTREPRISE [PERSON_NAME] - LÉGLISE" at bounding box center [361, 24] width 286 height 23
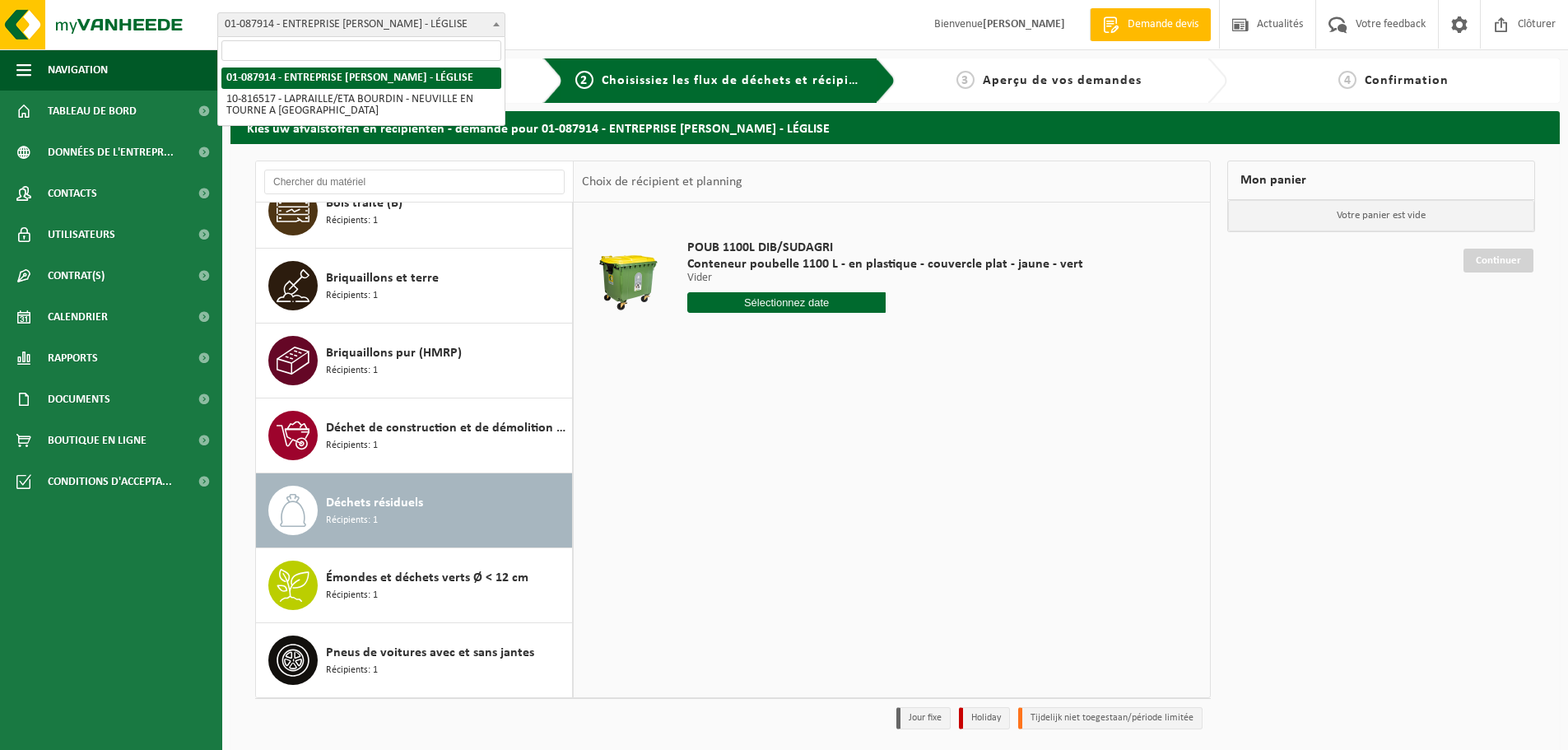
click at [393, 26] on span "01-087914 - ENTREPRISE [PERSON_NAME] - LÉGLISE" at bounding box center [361, 24] width 286 height 23
click at [547, 26] on div "Site: 01-087914 - ENTREPRISE LAPRAILLE CALMIN - LÉGLISE 10-816517 - LAPRAILLE/E…" at bounding box center [784, 25] width 1568 height 50
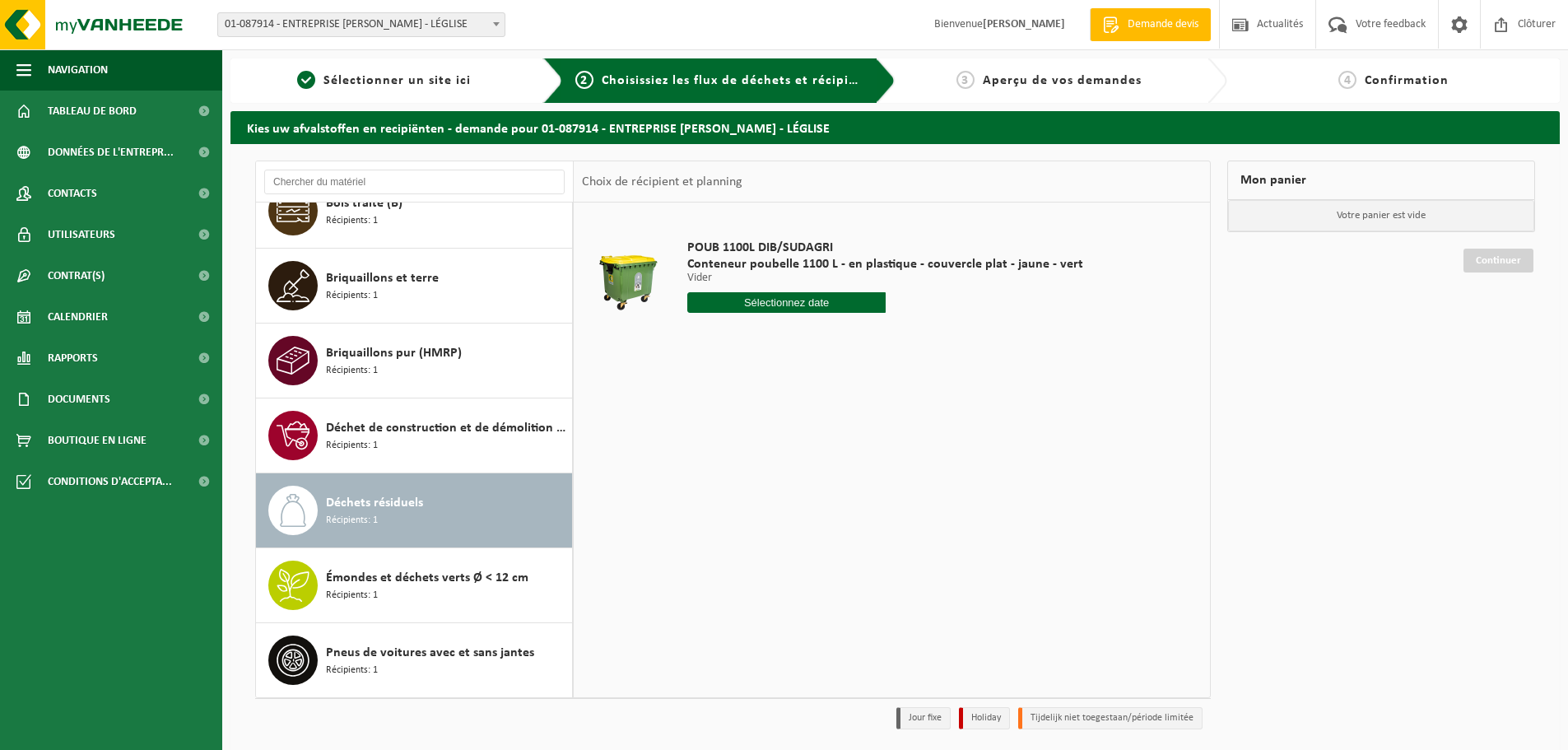
click at [358, 26] on span "01-087914 - ENTREPRISE [PERSON_NAME] - LÉGLISE" at bounding box center [361, 24] width 286 height 23
click at [552, 29] on div "Site: 01-087914 - ENTREPRISE LAPRAILLE CALMIN - LÉGLISE 10-816517 - LAPRAILLE/E…" at bounding box center [784, 25] width 1568 height 50
